Goal: Task Accomplishment & Management: Complete application form

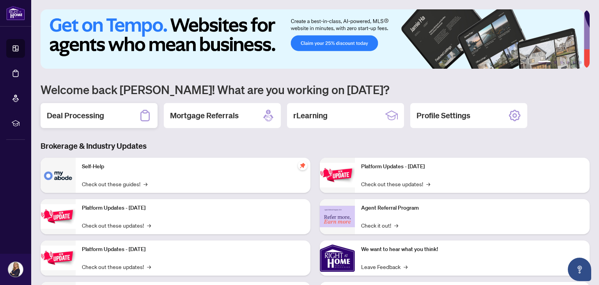
click at [71, 116] on h2 "Deal Processing" at bounding box center [75, 115] width 57 height 11
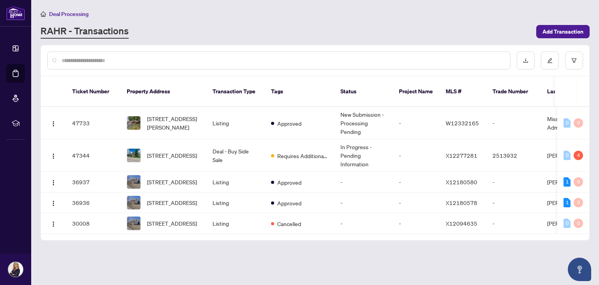
click at [155, 151] on span "[STREET_ADDRESS]" at bounding box center [172, 155] width 50 height 9
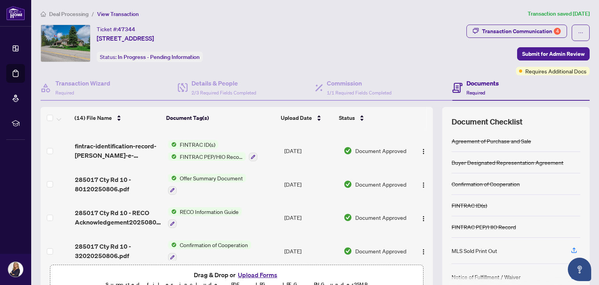
scroll to position [335, 0]
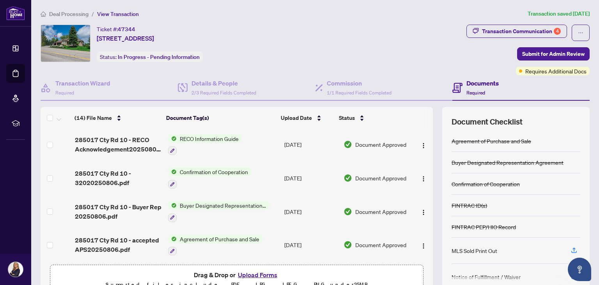
click at [258, 274] on button "Upload Forms" at bounding box center [258, 275] width 44 height 10
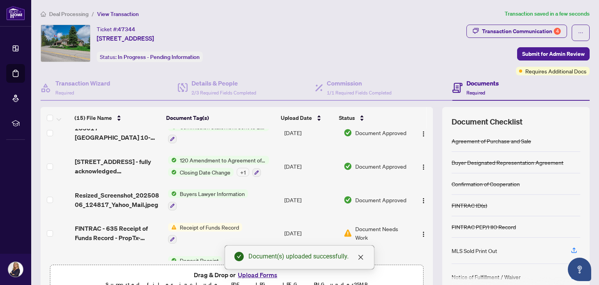
scroll to position [0, 0]
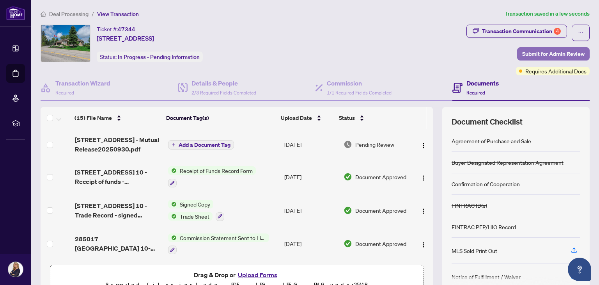
click at [550, 54] on span "Submit for Admin Review" at bounding box center [553, 54] width 62 height 12
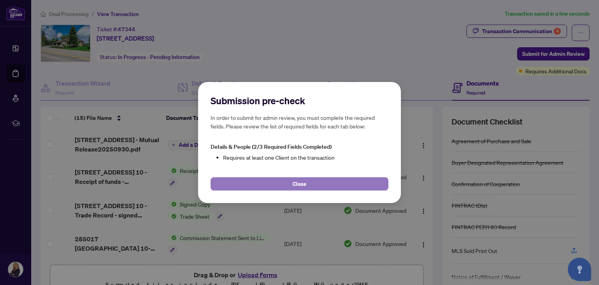
click at [297, 190] on button "Close" at bounding box center [300, 183] width 178 height 13
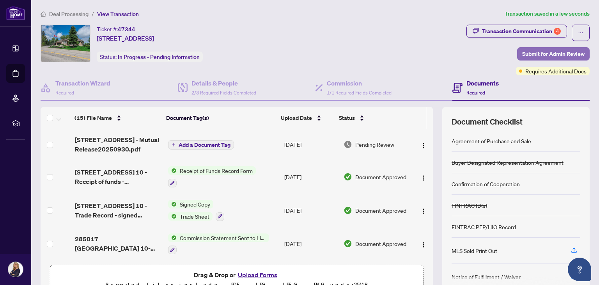
click at [548, 52] on span "Submit for Admin Review" at bounding box center [553, 54] width 62 height 12
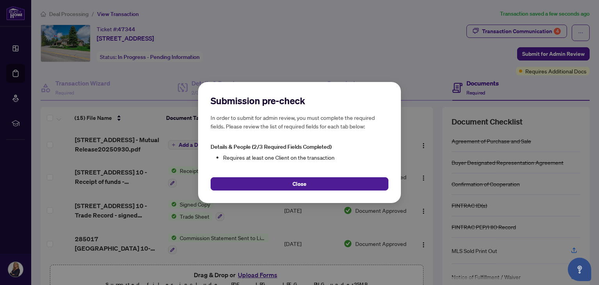
click at [279, 157] on li "Requires at least one Client on the transaction" at bounding box center [305, 157] width 165 height 9
click at [263, 148] on span "Details & People (2/3 Required Fields Completed)" at bounding box center [271, 146] width 121 height 7
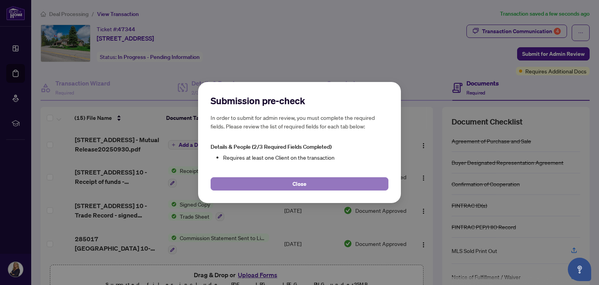
click at [301, 188] on span "Close" at bounding box center [300, 184] width 14 height 12
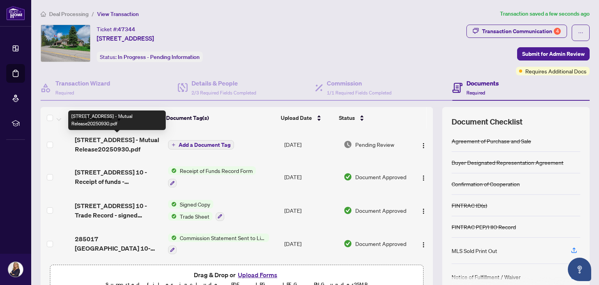
click at [127, 139] on span "[STREET_ADDRESS] - Mutual Release20250930.pdf" at bounding box center [118, 144] width 87 height 19
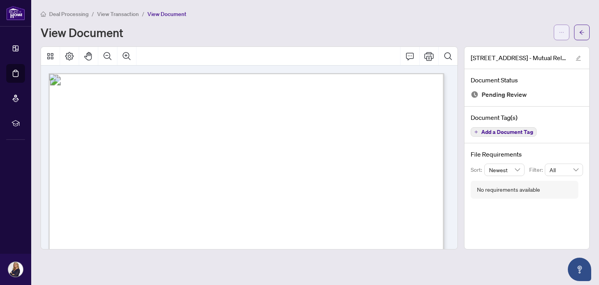
click at [561, 31] on icon "ellipsis" at bounding box center [561, 32] width 5 height 5
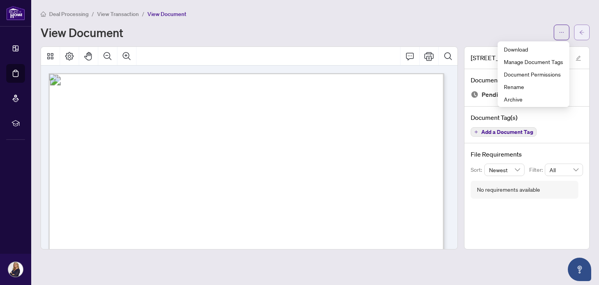
click at [581, 34] on icon "arrow-left" at bounding box center [581, 32] width 5 height 5
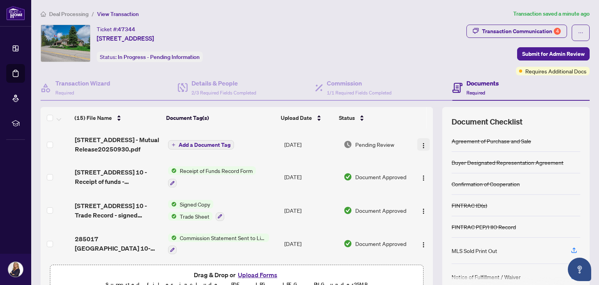
click at [421, 144] on img "button" at bounding box center [424, 145] width 6 height 6
click at [538, 29] on div "Transaction Communication 4" at bounding box center [521, 31] width 79 height 12
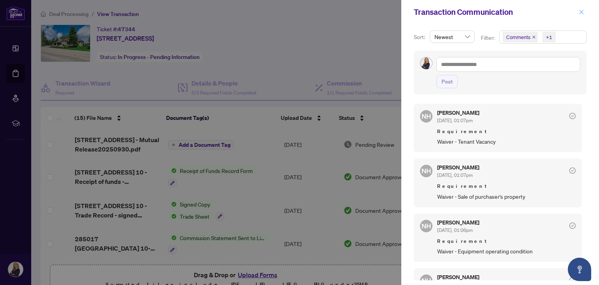
click at [581, 13] on icon "close" at bounding box center [582, 12] width 4 height 4
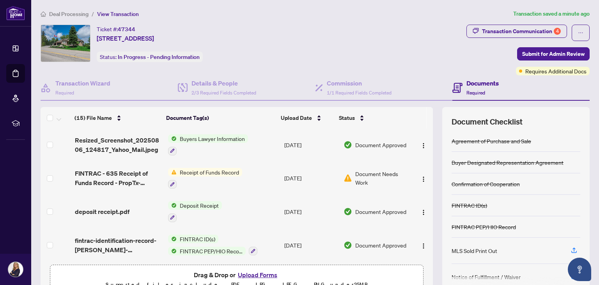
scroll to position [167, 0]
click at [171, 181] on icon "button" at bounding box center [173, 183] width 4 height 4
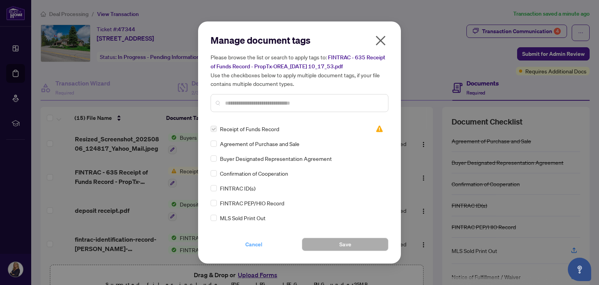
click at [256, 245] on span "Cancel" at bounding box center [253, 244] width 17 height 12
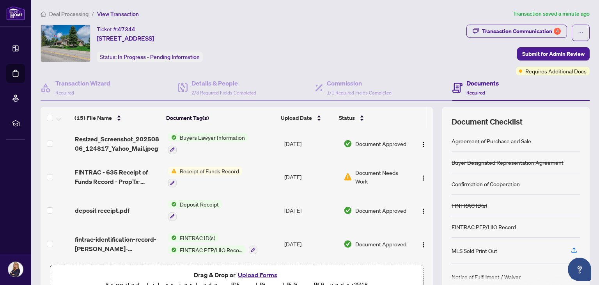
click at [256, 245] on td "FINTRAC ID(s) FINTRAC PEP/HIO Record" at bounding box center [223, 244] width 116 height 34
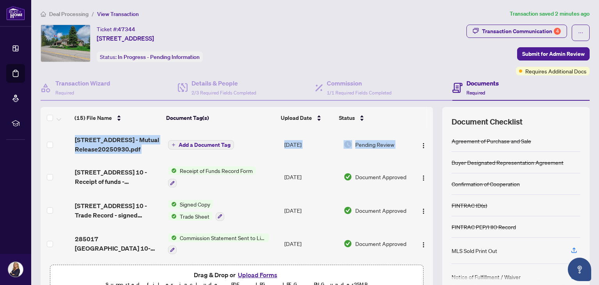
drag, startPoint x: 425, startPoint y: 158, endPoint x: 427, endPoint y: 194, distance: 35.6
click at [427, 194] on div "(15) File Name Document Tag(s) Upload Date Status (15) File Name Document Tag(s…" at bounding box center [315, 202] width 549 height 191
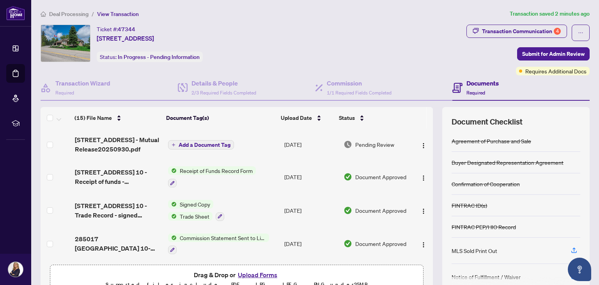
click at [420, 117] on th at bounding box center [417, 118] width 20 height 22
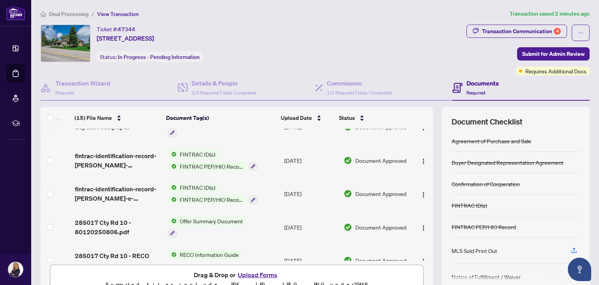
scroll to position [191, 0]
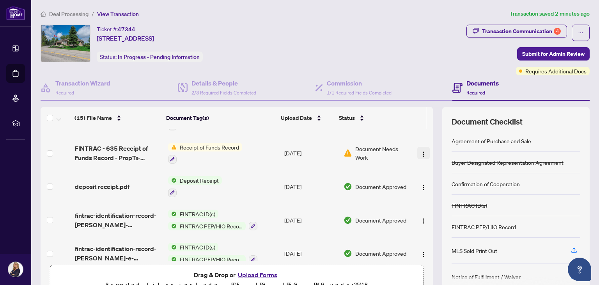
click at [421, 151] on img "button" at bounding box center [424, 154] width 6 height 6
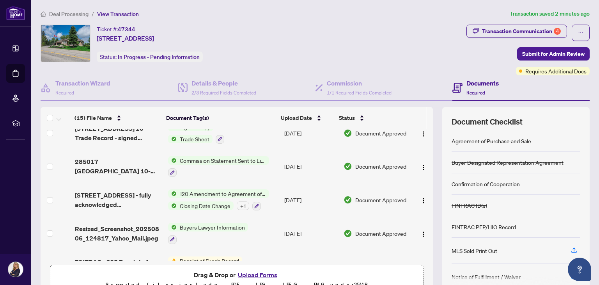
drag, startPoint x: 428, startPoint y: 153, endPoint x: 430, endPoint y: 207, distance: 53.5
click at [430, 207] on div "(15) File Name Document Tag(s) Upload Date Status (15) File Name Document Tag(s…" at bounding box center [315, 202] width 549 height 191
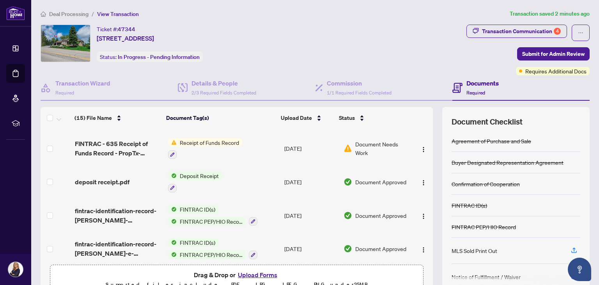
scroll to position [194, 0]
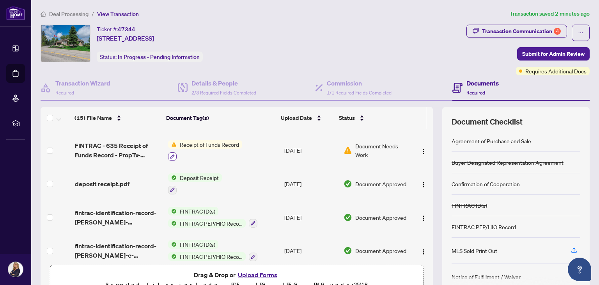
click at [170, 156] on icon "button" at bounding box center [172, 156] width 5 height 5
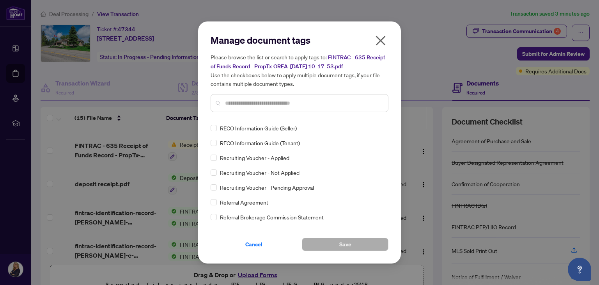
scroll to position [1448, 0]
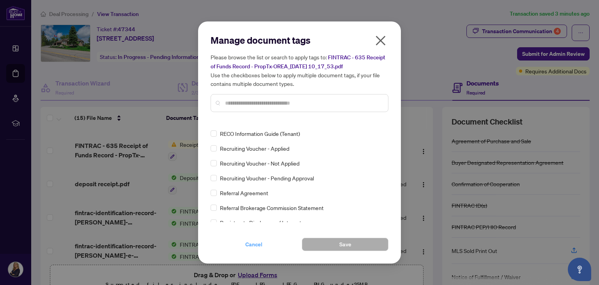
click at [254, 242] on span "Cancel" at bounding box center [253, 244] width 17 height 12
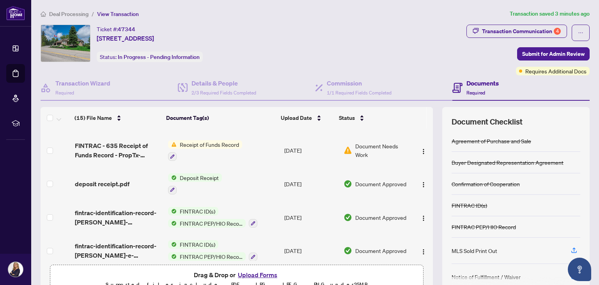
click at [210, 143] on span "Receipt of Funds Record" at bounding box center [210, 144] width 66 height 9
click at [355, 145] on span "Document Needs Work" at bounding box center [382, 150] width 54 height 17
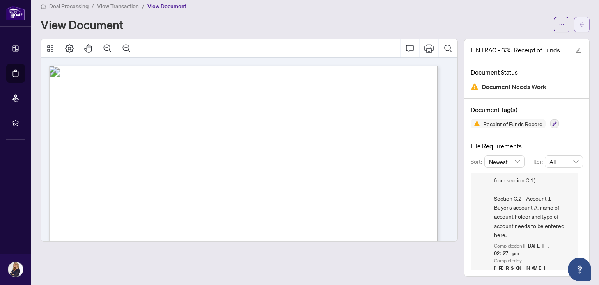
click at [579, 21] on button "button" at bounding box center [582, 25] width 16 height 16
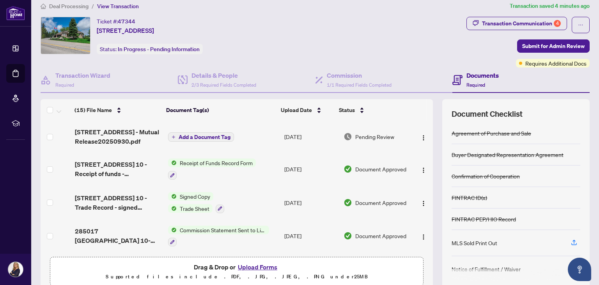
click at [183, 137] on span "Add a Document Tag" at bounding box center [205, 136] width 52 height 5
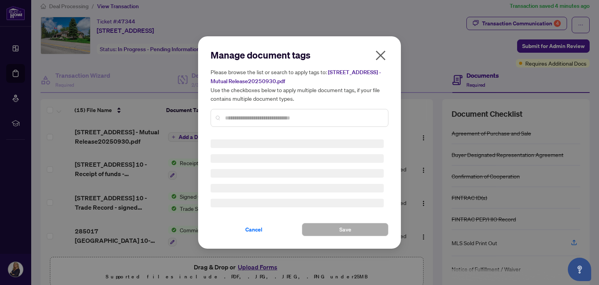
click at [261, 118] on input "text" at bounding box center [303, 118] width 157 height 9
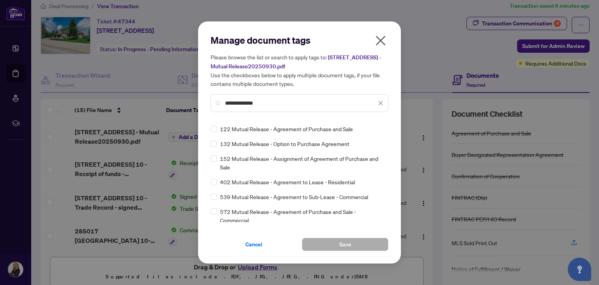
type input "**********"
click at [350, 243] on span "Save" at bounding box center [345, 244] width 12 height 12
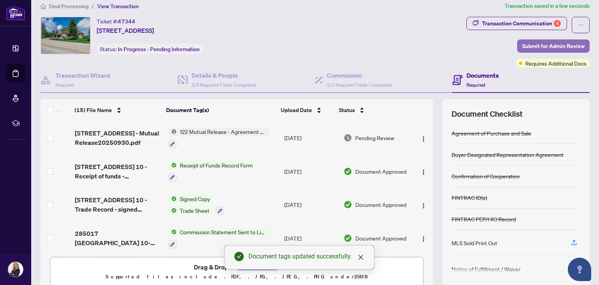
click at [535, 43] on span "Submit for Admin Review" at bounding box center [553, 46] width 62 height 12
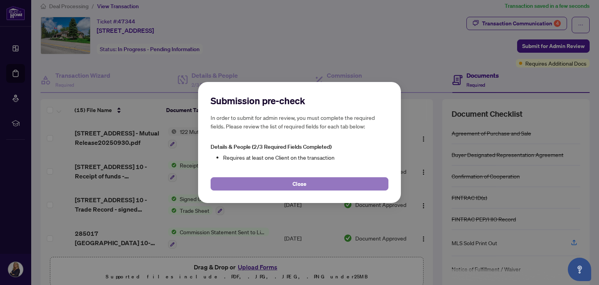
click at [340, 183] on button "Close" at bounding box center [300, 183] width 178 height 13
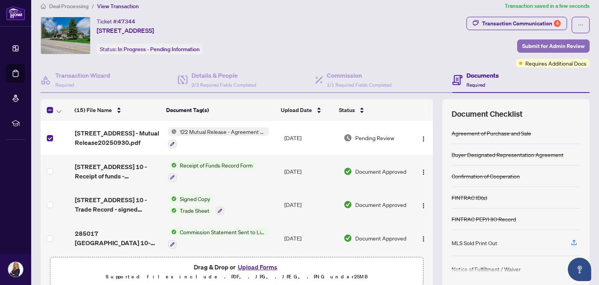
click at [540, 46] on span "Submit for Admin Review" at bounding box center [553, 46] width 62 height 12
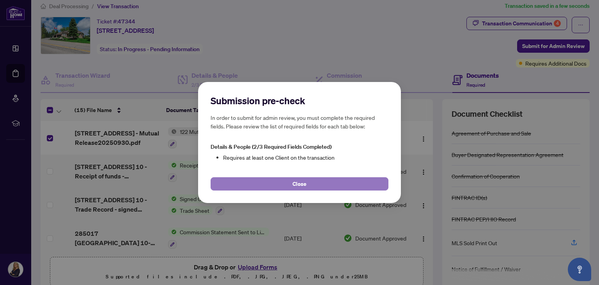
click at [324, 183] on button "Close" at bounding box center [300, 183] width 178 height 13
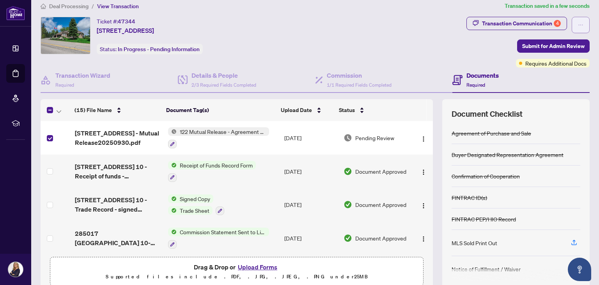
click at [578, 27] on button "button" at bounding box center [581, 25] width 18 height 16
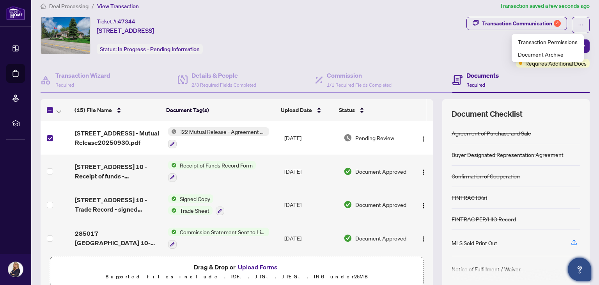
click at [581, 270] on icon "Open asap" at bounding box center [580, 270] width 10 height 10
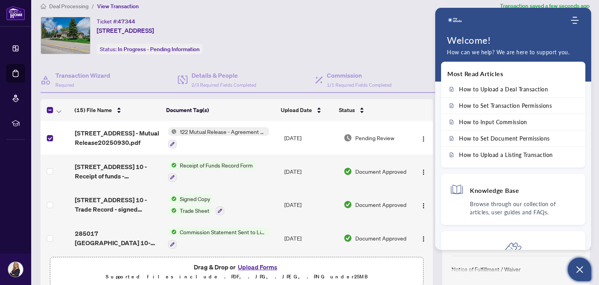
click at [41, 197] on td at bounding box center [56, 205] width 31 height 34
click at [573, 20] on use "Modules Menu" at bounding box center [575, 20] width 8 height 7
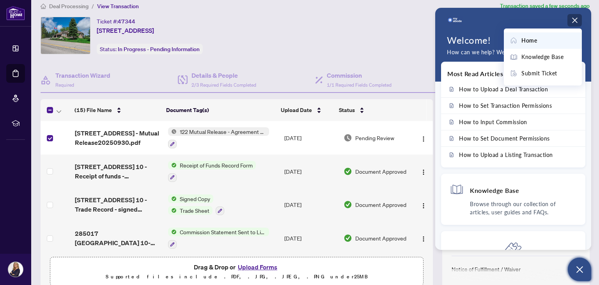
click at [524, 38] on span "Home" at bounding box center [530, 40] width 16 height 9
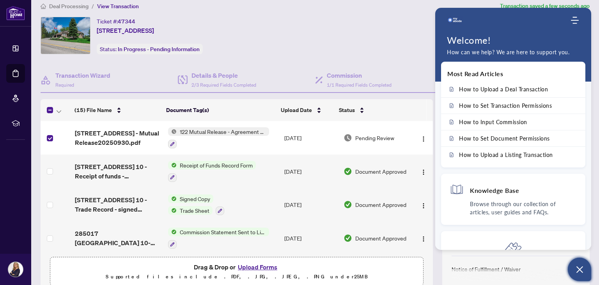
click at [407, 37] on div "Ticket #: 47344 [STREET_ADDRESS] Status: In Progress - Pending Information" at bounding box center [252, 35] width 423 height 37
click at [15, 12] on img at bounding box center [15, 13] width 19 height 14
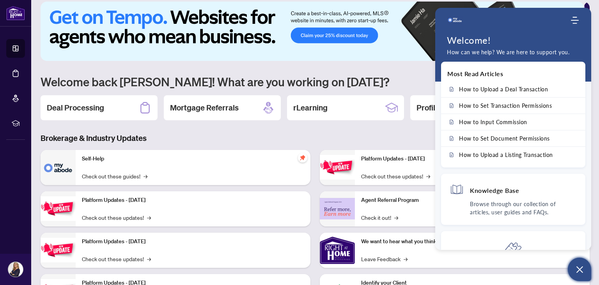
click at [343, 76] on h1 "Welcome back [PERSON_NAME]! What are you working on [DATE]?" at bounding box center [315, 81] width 549 height 15
click at [578, 17] on icon "Modules Menu" at bounding box center [575, 20] width 8 height 8
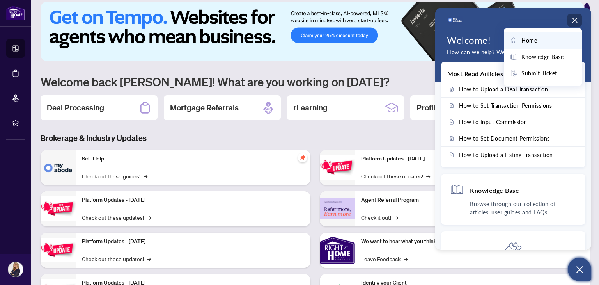
click at [406, 38] on img at bounding box center [313, 31] width 544 height 59
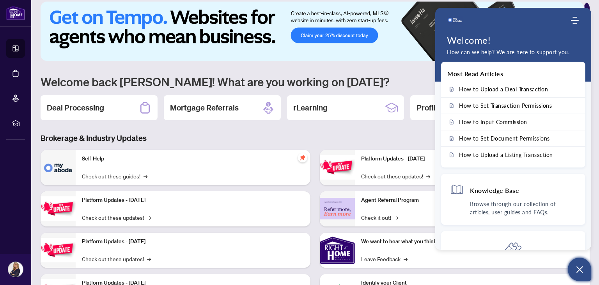
click at [389, 66] on div "1 2 3 4 5 6 Welcome back [PERSON_NAME]! What are you working on [DATE]? Deal Pr…" at bounding box center [315, 161] width 549 height 319
click at [522, 4] on img at bounding box center [313, 31] width 544 height 59
click at [573, 22] on icon "Modules Menu" at bounding box center [575, 20] width 8 height 8
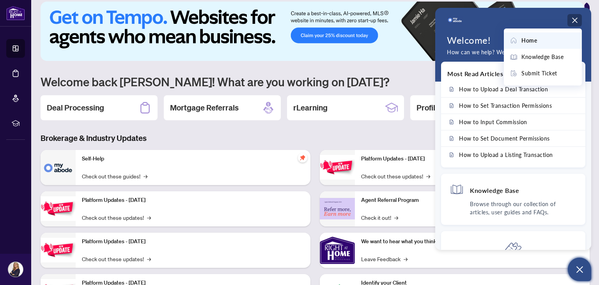
click at [400, 74] on h1 "Welcome back [PERSON_NAME]! What are you working on [DATE]?" at bounding box center [315, 81] width 549 height 15
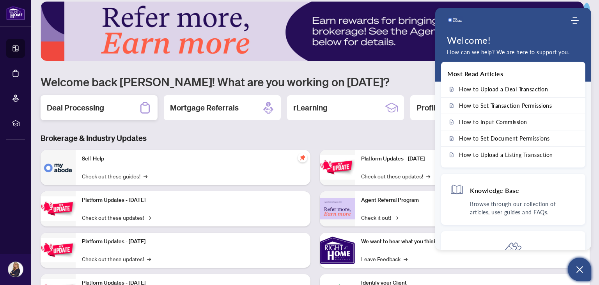
click at [82, 107] on h2 "Deal Processing" at bounding box center [75, 107] width 57 height 11
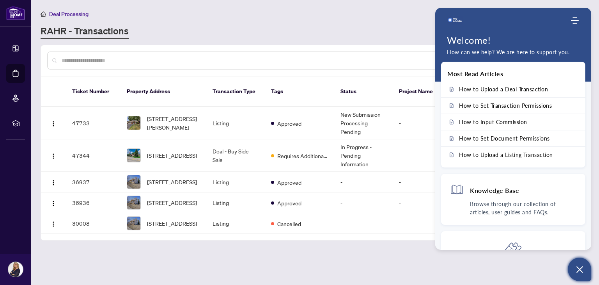
click at [579, 269] on icon "Open asap" at bounding box center [580, 269] width 7 height 7
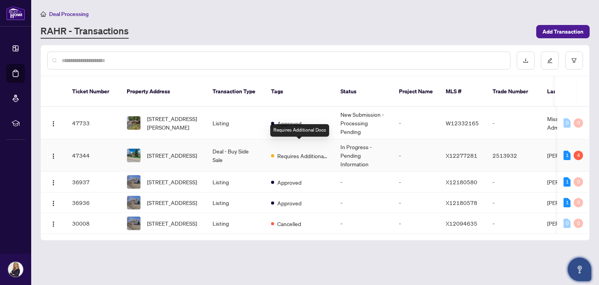
click at [282, 151] on span "Requires Additional Docs" at bounding box center [302, 155] width 51 height 9
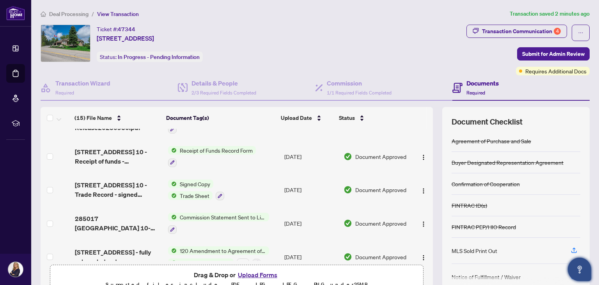
scroll to position [7, 0]
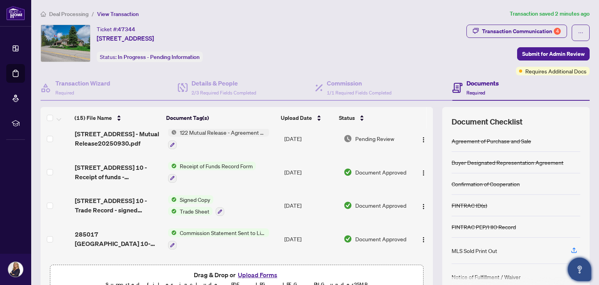
click at [224, 164] on span "Receipt of Funds Record Form" at bounding box center [216, 166] width 79 height 9
click at [421, 172] on img "button" at bounding box center [424, 173] width 6 height 6
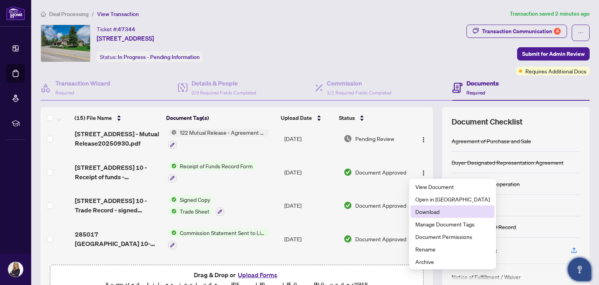
click at [419, 214] on span "Download" at bounding box center [453, 211] width 75 height 9
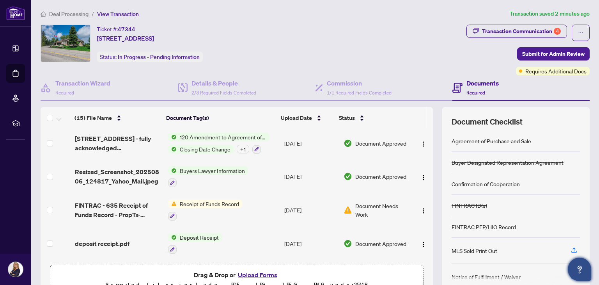
scroll to position [137, 0]
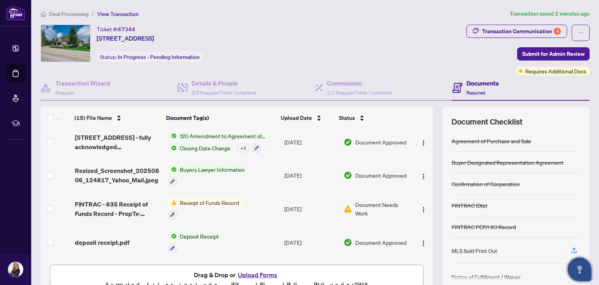
click at [189, 198] on span "Receipt of Funds Record" at bounding box center [210, 202] width 66 height 9
click at [190, 235] on span "Receipt of Funds Record" at bounding box center [201, 239] width 66 height 9
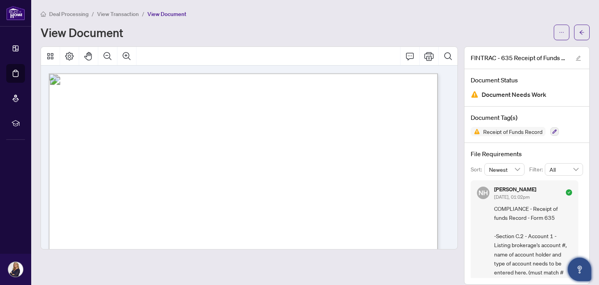
click at [509, 93] on span "Document Needs Work" at bounding box center [514, 94] width 65 height 11
click at [581, 30] on button "button" at bounding box center [582, 33] width 16 height 16
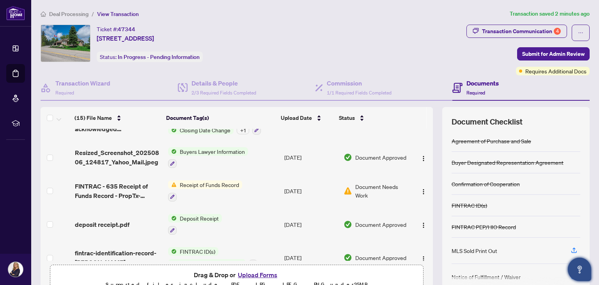
scroll to position [156, 0]
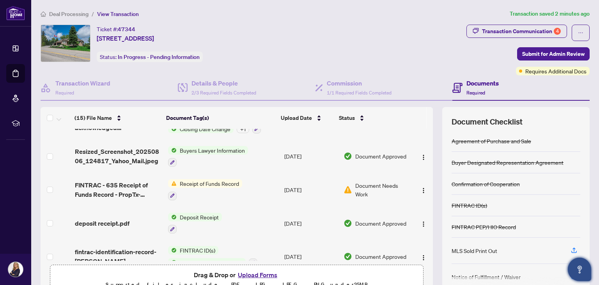
click at [365, 181] on span "Document Needs Work" at bounding box center [382, 189] width 54 height 17
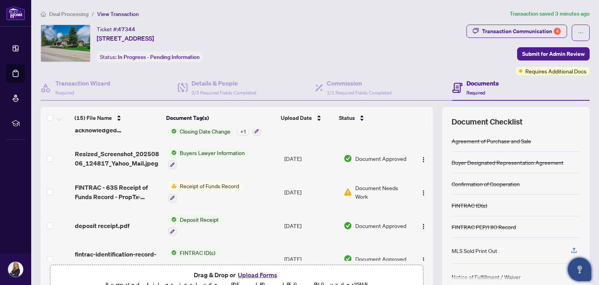
scroll to position [162, 0]
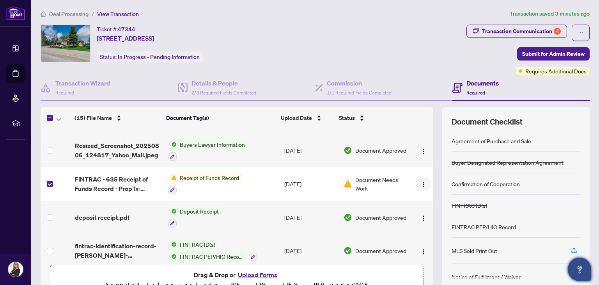
click at [421, 181] on img "button" at bounding box center [424, 184] width 6 height 6
drag, startPoint x: 597, startPoint y: 94, endPoint x: 567, endPoint y: 92, distance: 29.7
click at [567, 92] on div "Documents Required" at bounding box center [521, 87] width 137 height 25
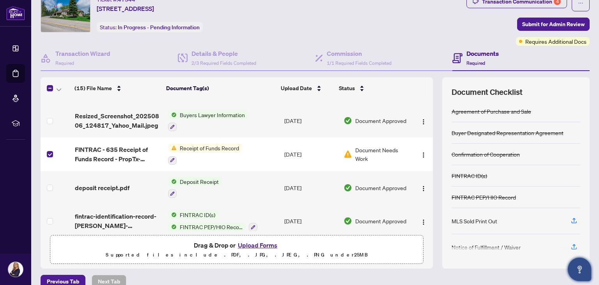
scroll to position [41, 0]
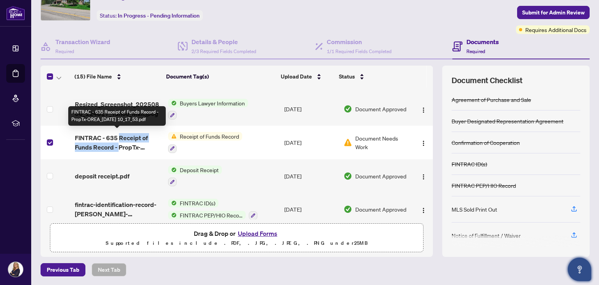
drag, startPoint x: 130, startPoint y: 137, endPoint x: 117, endPoint y: 140, distance: 12.9
click at [117, 140] on span "FINTRAC - 635 Receipt of Funds Record - PropTx-OREA_[DATE] 10_17_53.pdf" at bounding box center [118, 142] width 87 height 19
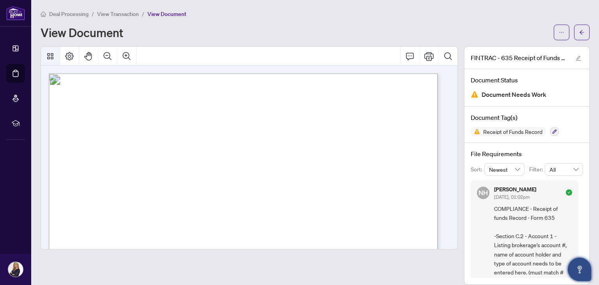
click at [48, 57] on icon "Thumbnails" at bounding box center [50, 56] width 6 height 6
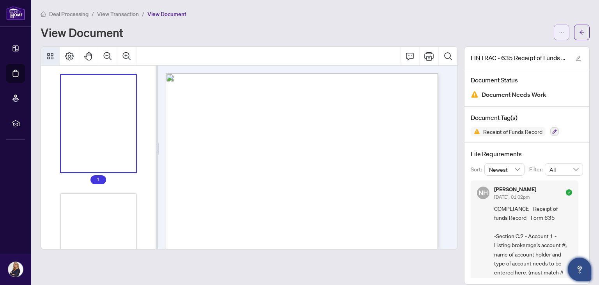
click at [559, 30] on icon "ellipsis" at bounding box center [561, 32] width 5 height 5
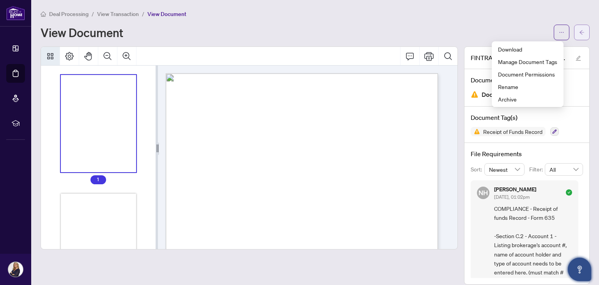
click at [574, 32] on button "button" at bounding box center [582, 33] width 16 height 16
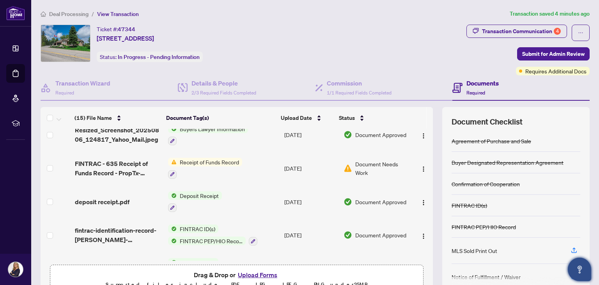
scroll to position [160, 0]
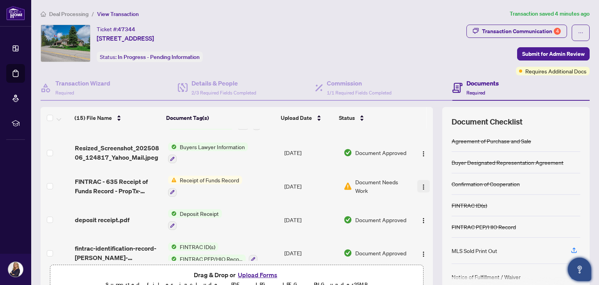
click at [421, 186] on img "button" at bounding box center [424, 187] width 6 height 6
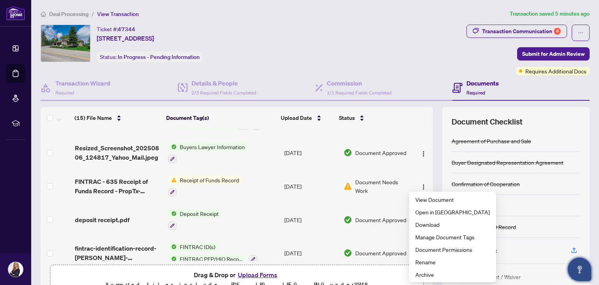
click at [414, 54] on div "Ticket #: 47344 [STREET_ADDRESS] Status: In Progress - Pending Information" at bounding box center [252, 43] width 423 height 37
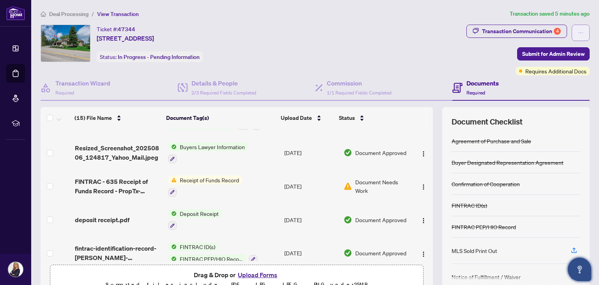
click at [578, 34] on button "button" at bounding box center [581, 33] width 18 height 16
click at [390, 30] on div "Ticket #: 47344 [STREET_ADDRESS] Status: In Progress - Pending Information" at bounding box center [252, 43] width 423 height 37
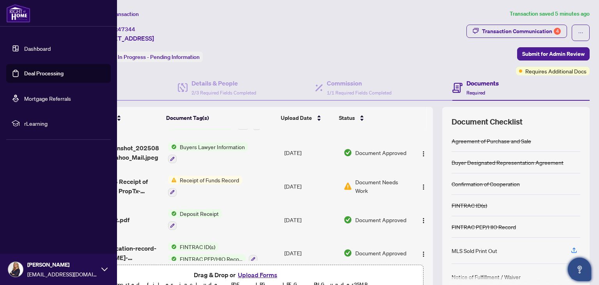
click at [105, 266] on icon at bounding box center [104, 269] width 6 height 6
click at [63, 176] on div "Dashboard Deal Processing Mortgage Referrals rLearning [PERSON_NAME] [EMAIL_ADD…" at bounding box center [58, 142] width 117 height 285
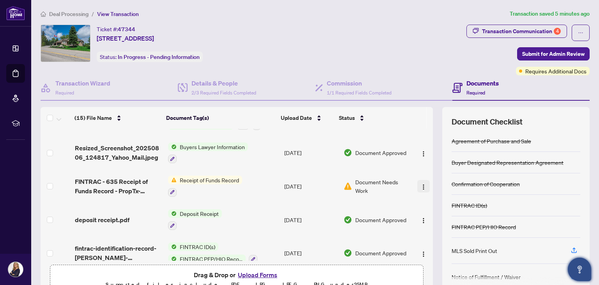
click at [421, 185] on img "button" at bounding box center [424, 187] width 6 height 6
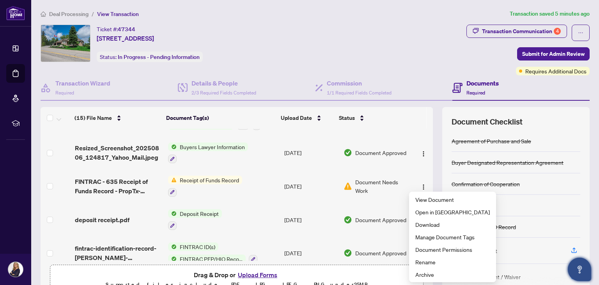
click at [357, 187] on span "Document Needs Work" at bounding box center [382, 186] width 54 height 17
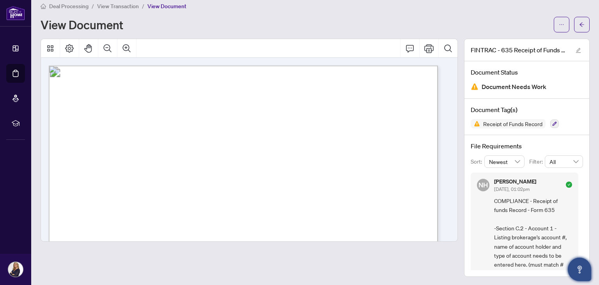
click at [479, 186] on span "NH" at bounding box center [483, 185] width 9 height 10
click at [494, 182] on h5 "[PERSON_NAME]" at bounding box center [515, 181] width 42 height 5
click at [576, 50] on icon "edit" at bounding box center [578, 50] width 5 height 5
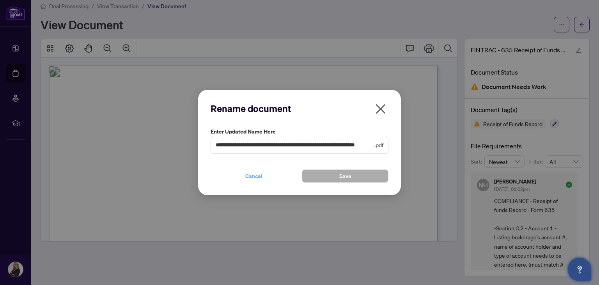
click at [252, 176] on span "Cancel" at bounding box center [253, 176] width 17 height 12
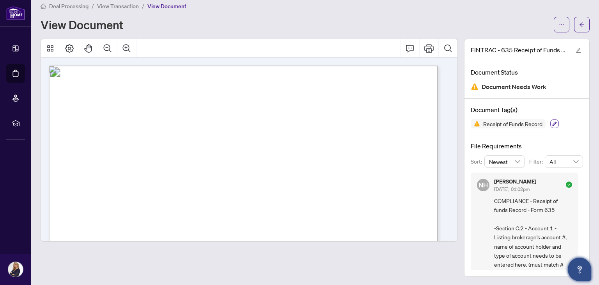
click at [553, 121] on icon "button" at bounding box center [555, 123] width 5 height 5
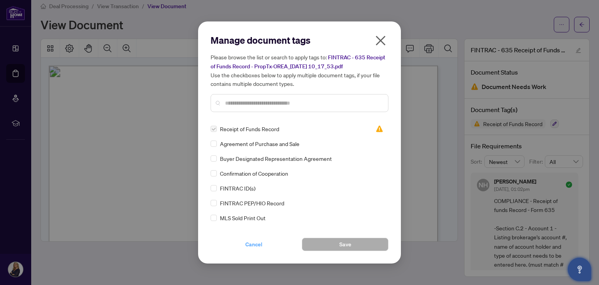
click at [254, 240] on span "Cancel" at bounding box center [253, 244] width 17 height 12
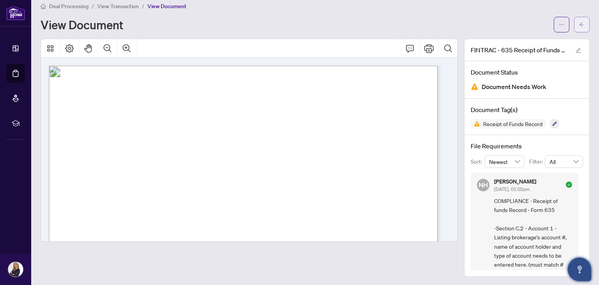
click at [580, 23] on icon "arrow-left" at bounding box center [582, 24] width 5 height 4
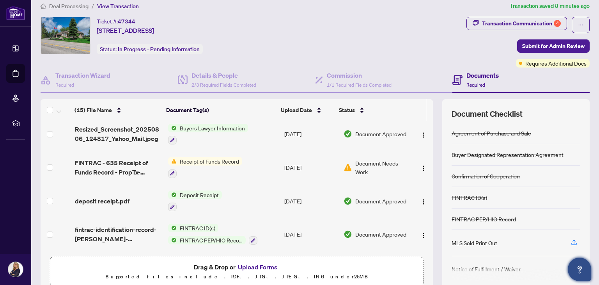
scroll to position [174, 0]
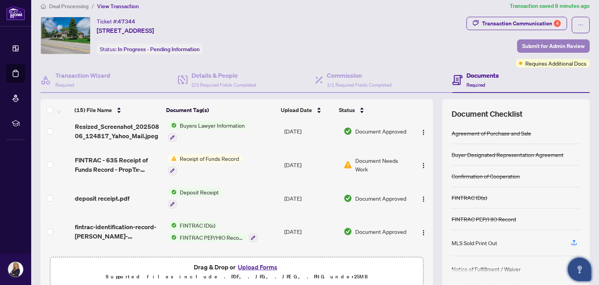
click at [544, 41] on span "Submit for Admin Review" at bounding box center [553, 46] width 62 height 12
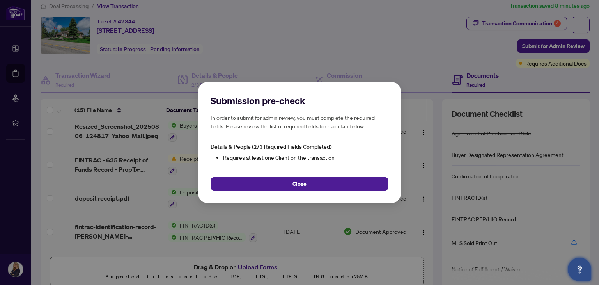
click at [386, 45] on div "Submission pre-check In order to submit for admin review, you must complete the…" at bounding box center [299, 142] width 599 height 285
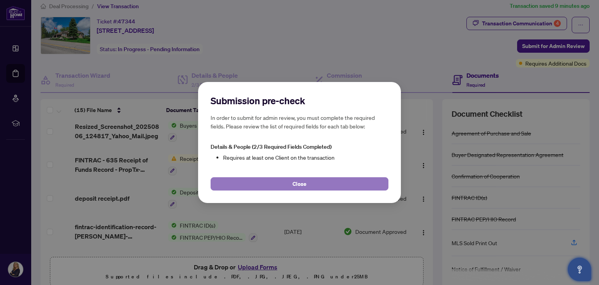
click at [300, 184] on span "Close" at bounding box center [300, 184] width 14 height 12
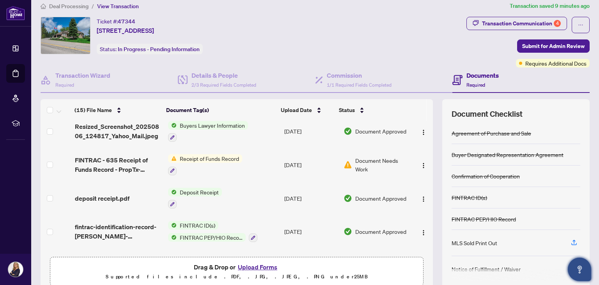
scroll to position [0, 0]
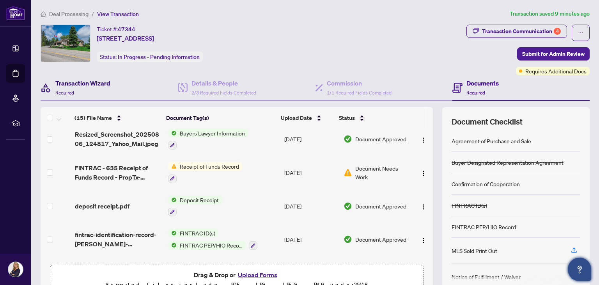
click at [69, 82] on h4 "Transaction Wizard" at bounding box center [82, 82] width 55 height 9
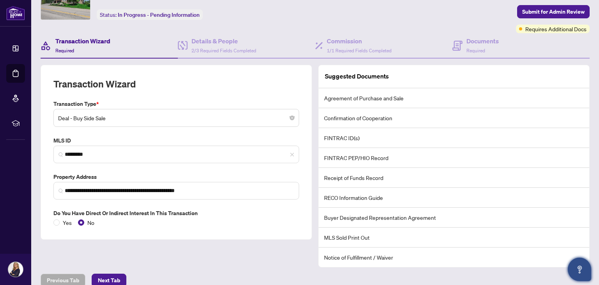
scroll to position [52, 0]
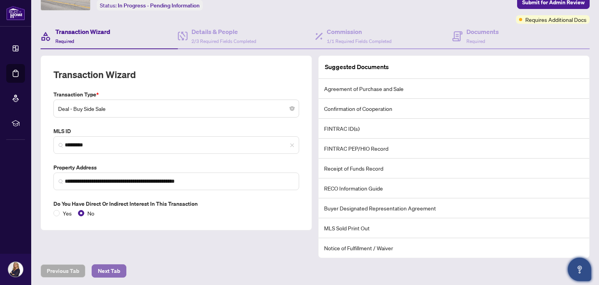
click at [101, 274] on span "Next Tab" at bounding box center [109, 271] width 22 height 12
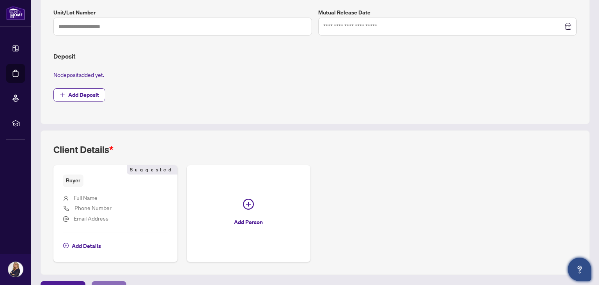
scroll to position [260, 0]
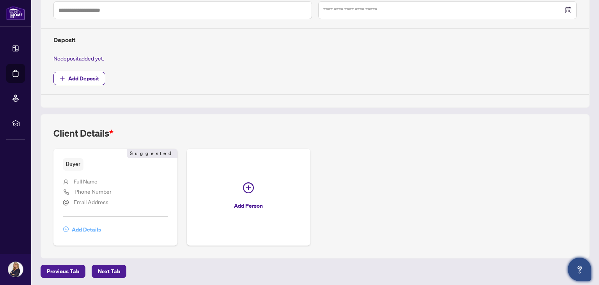
click at [89, 227] on span "Add Details" at bounding box center [86, 229] width 29 height 12
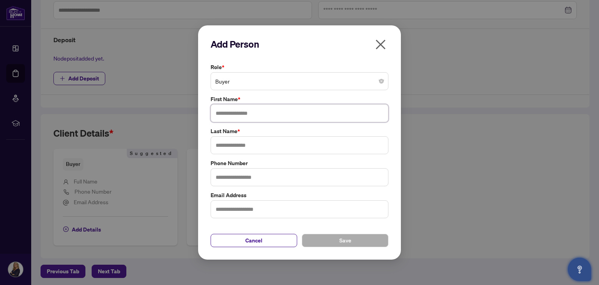
click at [250, 114] on input "text" at bounding box center [300, 113] width 178 height 18
type input "*****"
click at [232, 147] on input "text" at bounding box center [300, 145] width 178 height 18
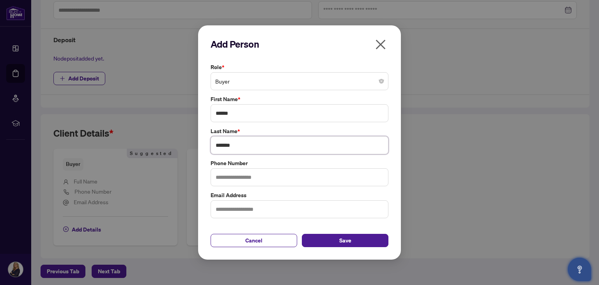
type input "*******"
click at [230, 178] on input "text" at bounding box center [300, 177] width 178 height 18
click at [229, 212] on input "text" at bounding box center [300, 209] width 178 height 18
type input "**********"
click at [230, 181] on input "text" at bounding box center [300, 177] width 178 height 18
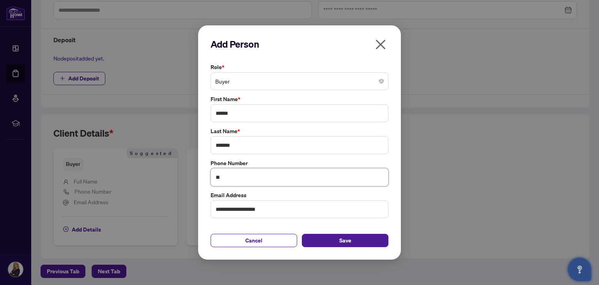
type input "*"
type input "**********"
click at [264, 210] on input "**********" at bounding box center [300, 209] width 178 height 18
type input "**********"
click at [343, 239] on span "Save" at bounding box center [345, 240] width 12 height 12
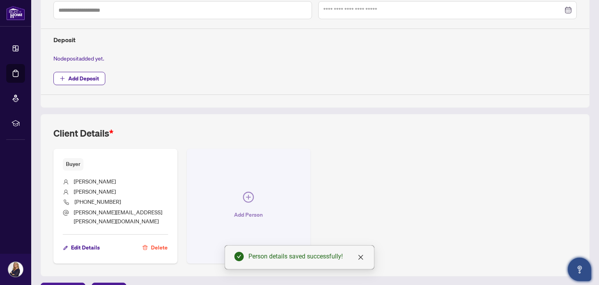
click at [248, 192] on icon "plus-circle" at bounding box center [248, 197] width 11 height 11
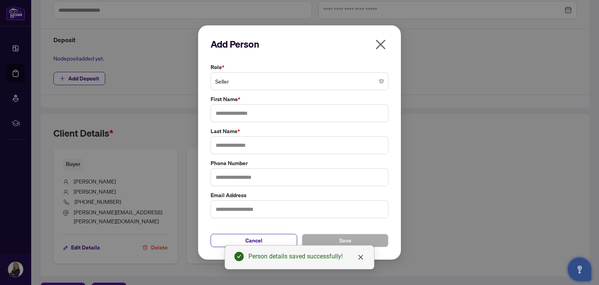
click at [249, 83] on span "Seller" at bounding box center [299, 81] width 169 height 15
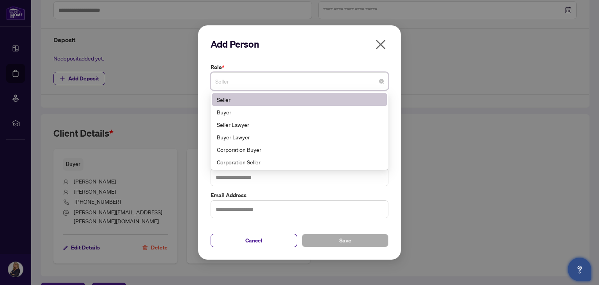
click at [234, 111] on div "Buyer" at bounding box center [299, 112] width 165 height 9
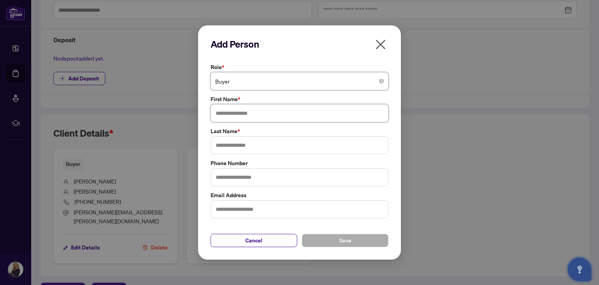
click at [232, 114] on input "text" at bounding box center [300, 113] width 178 height 18
type input "*****"
click at [236, 143] on input "text" at bounding box center [300, 145] width 178 height 18
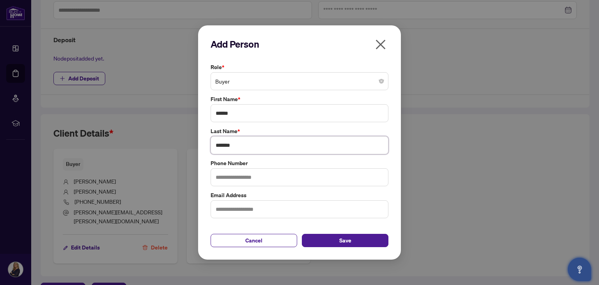
type input "*******"
click at [241, 179] on input "text" at bounding box center [300, 177] width 178 height 18
type input "**********"
click at [236, 206] on input "text" at bounding box center [300, 209] width 178 height 18
type input "**********"
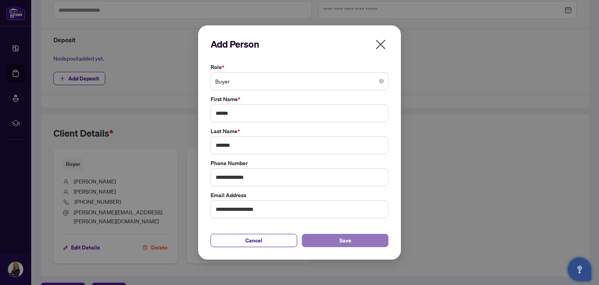
click at [344, 244] on span "Save" at bounding box center [345, 240] width 12 height 12
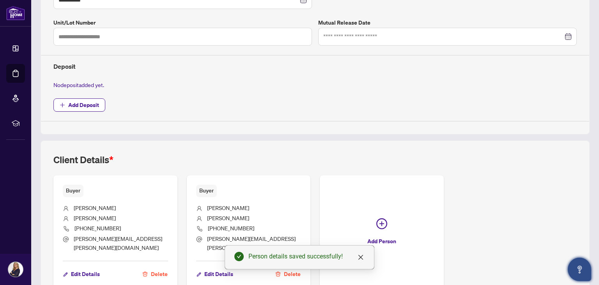
scroll to position [270, 0]
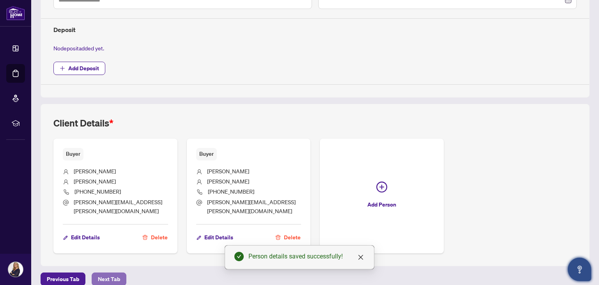
click at [109, 273] on span "Next Tab" at bounding box center [109, 279] width 22 height 12
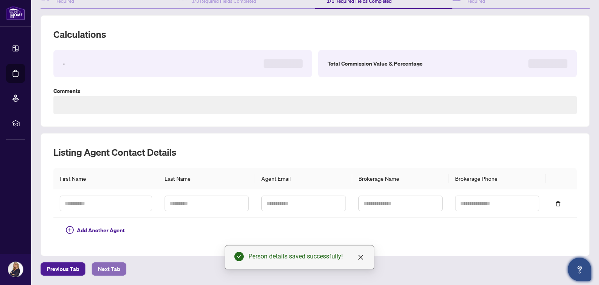
scroll to position [90, 0]
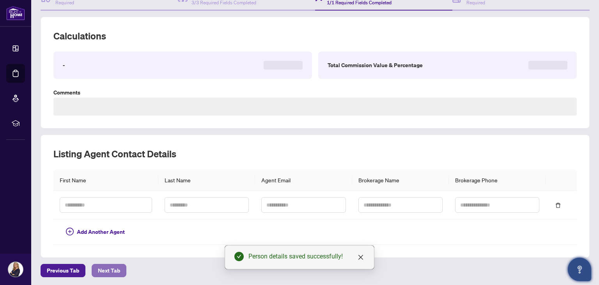
type textarea "**********"
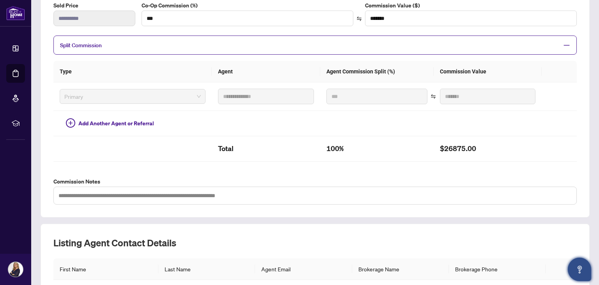
scroll to position [0, 0]
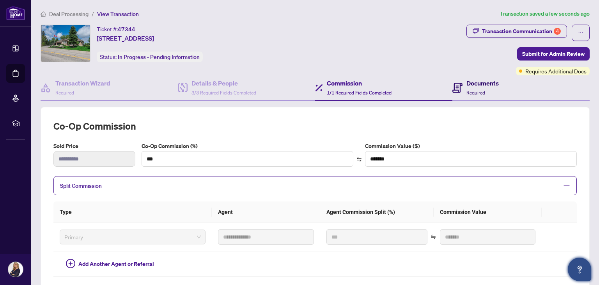
click at [467, 88] on div "Documents Required" at bounding box center [483, 87] width 32 height 18
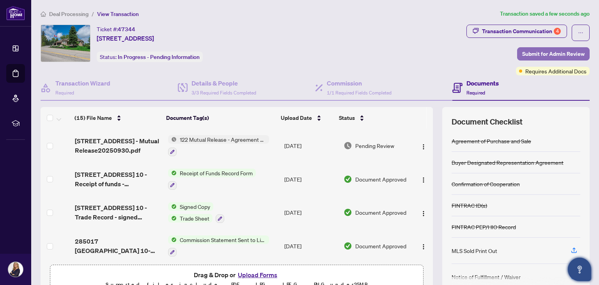
click at [540, 52] on span "Submit for Admin Review" at bounding box center [553, 54] width 62 height 12
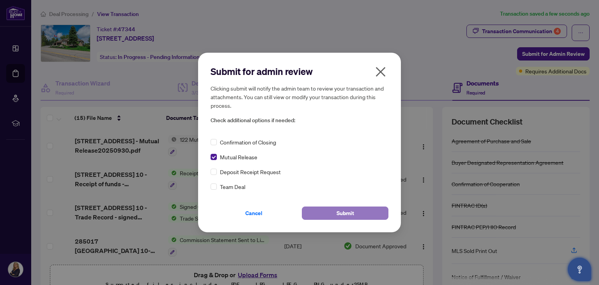
click at [339, 213] on span "Submit" at bounding box center [346, 213] width 18 height 12
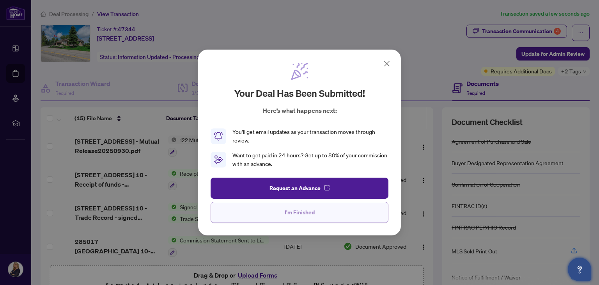
click at [305, 213] on span "I'm Finished" at bounding box center [300, 212] width 30 height 12
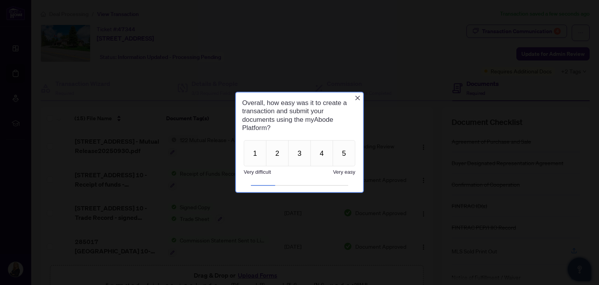
click at [359, 98] on icon "Close button" at bounding box center [358, 98] width 6 height 6
